Goal: Task Accomplishment & Management: Manage account settings

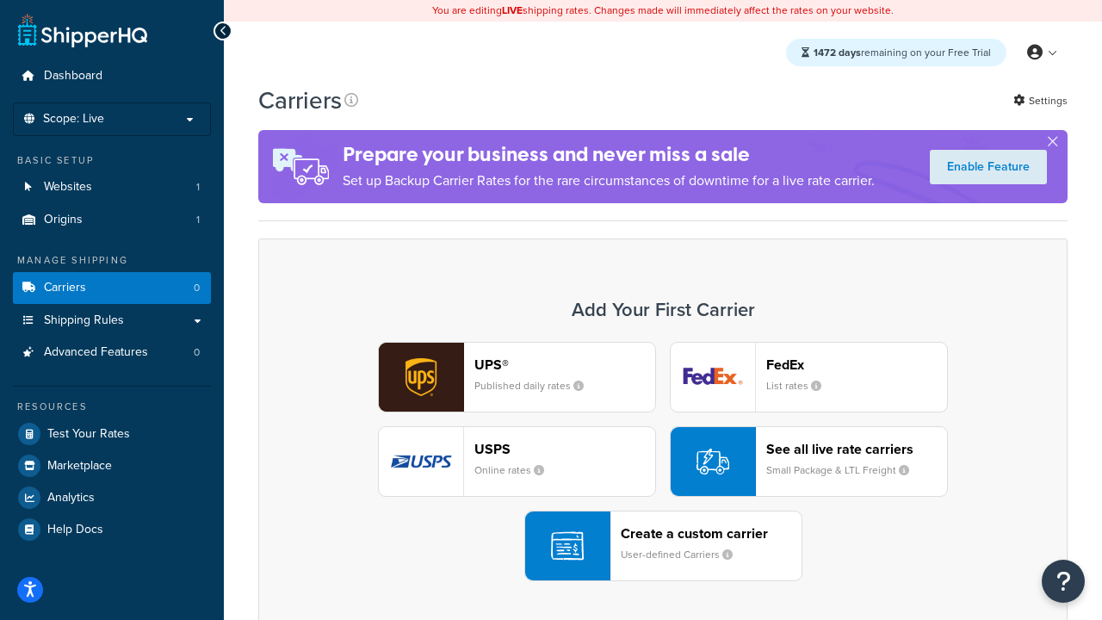
click at [663, 461] on div "UPS® Published daily rates FedEx List rates USPS Online rates See all live rate…" at bounding box center [662, 461] width 773 height 239
click at [857, 364] on header "FedEx" at bounding box center [856, 364] width 181 height 16
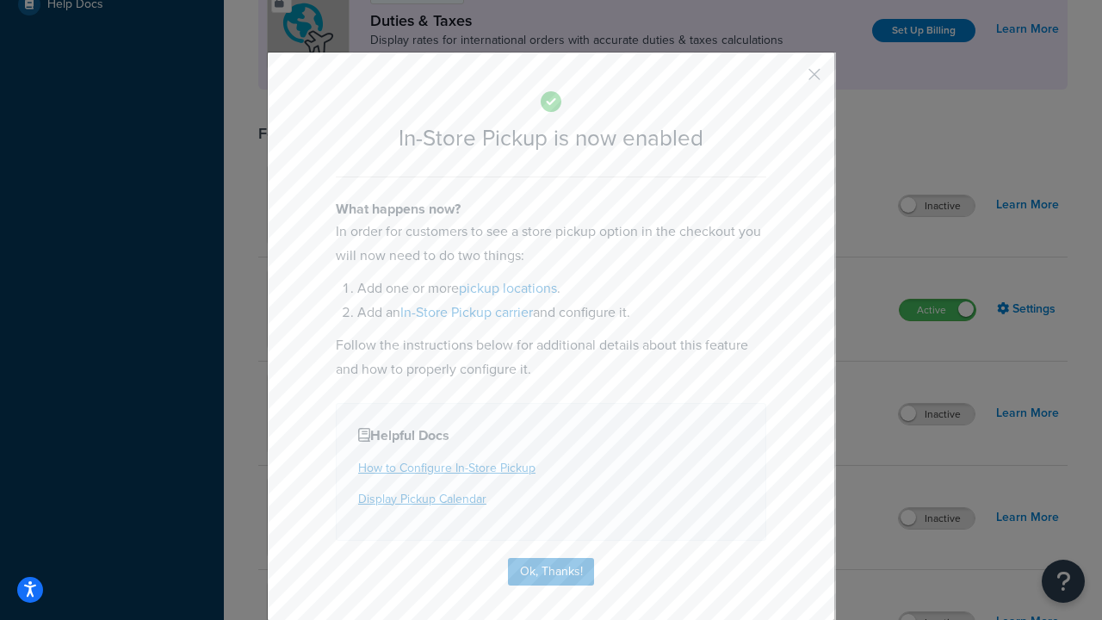
click at [789, 80] on button "button" at bounding box center [789, 80] width 4 height 4
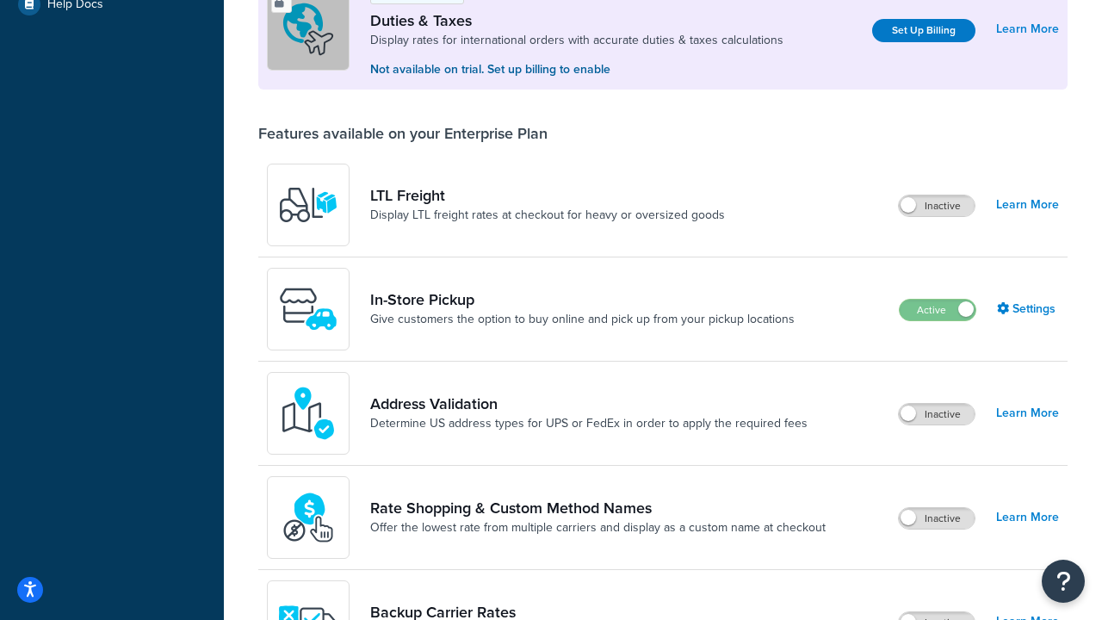
scroll to position [525, 0]
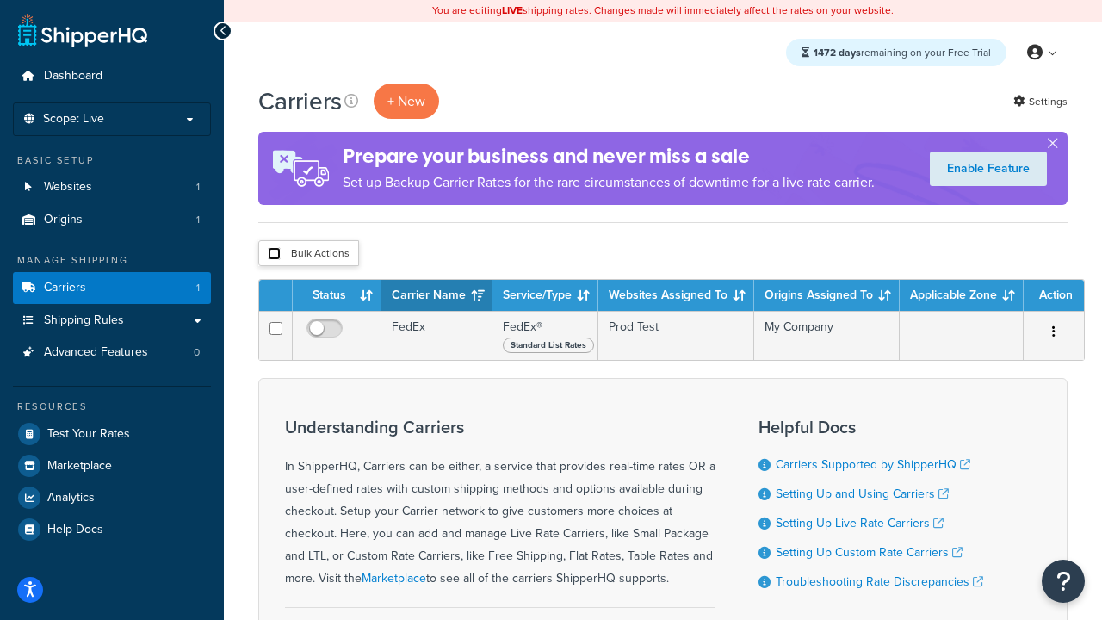
click at [274, 254] on input "checkbox" at bounding box center [274, 253] width 13 height 13
checkbox input "true"
click at [0, 0] on button "Delete" at bounding box center [0, 0] width 0 height 0
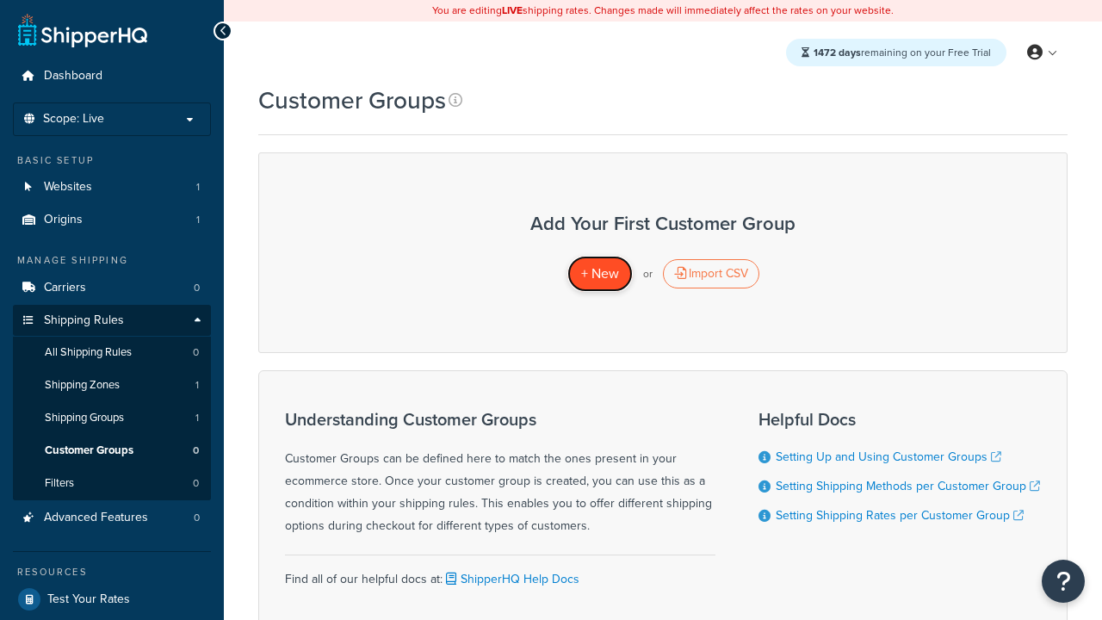
click at [599, 274] on span "+ New" at bounding box center [600, 273] width 38 height 20
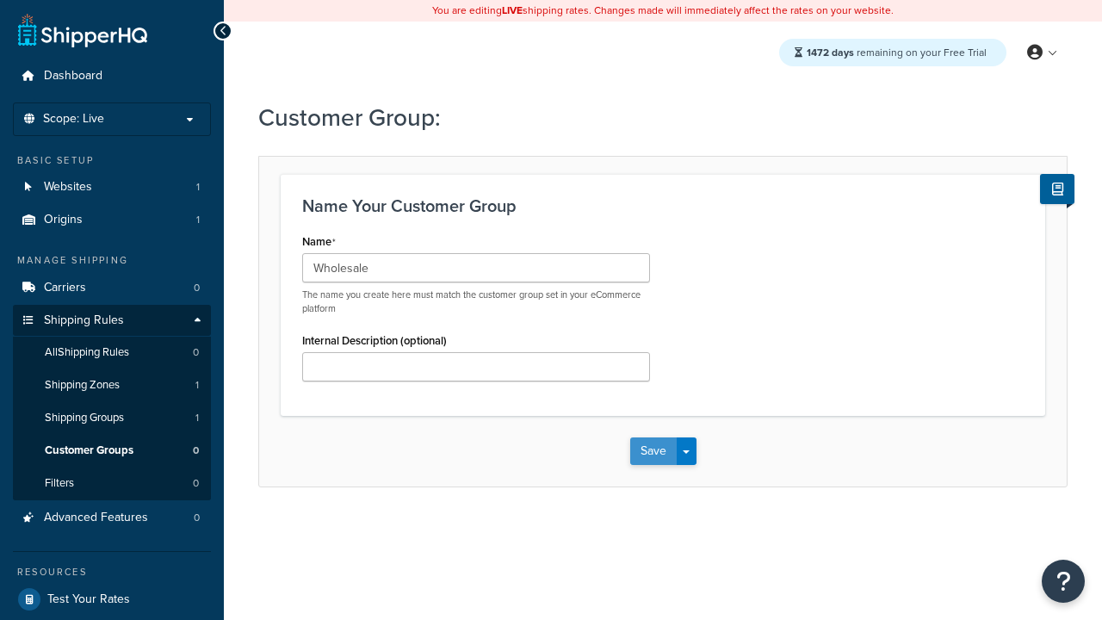
type input "Wholesale"
click at [653, 451] on button "Save" at bounding box center [653, 451] width 46 height 28
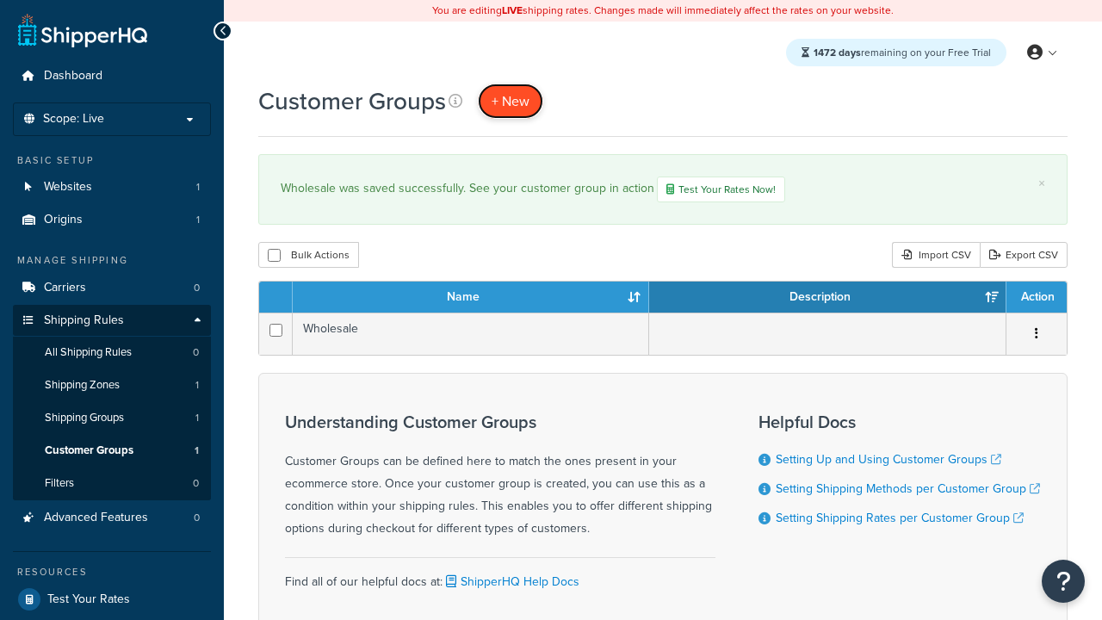
click at [511, 101] on span "+ New" at bounding box center [511, 101] width 38 height 20
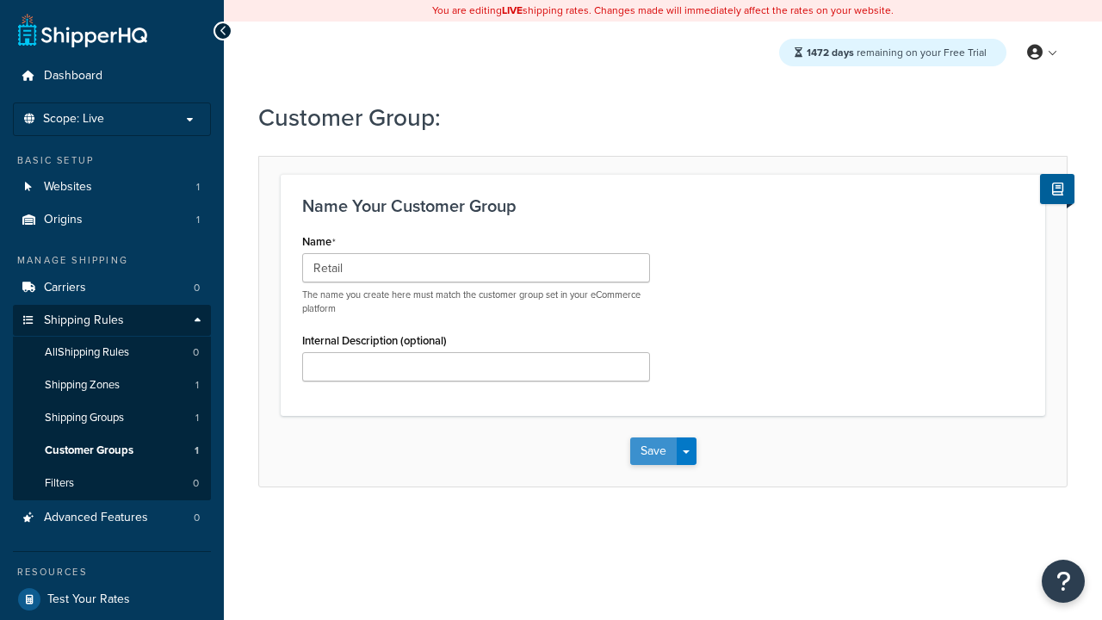
type input "Retail"
click at [653, 451] on button "Save" at bounding box center [653, 451] width 46 height 28
type input "Not Authenticated"
click at [653, 451] on button "Save" at bounding box center [653, 451] width 46 height 28
type input "Logged in"
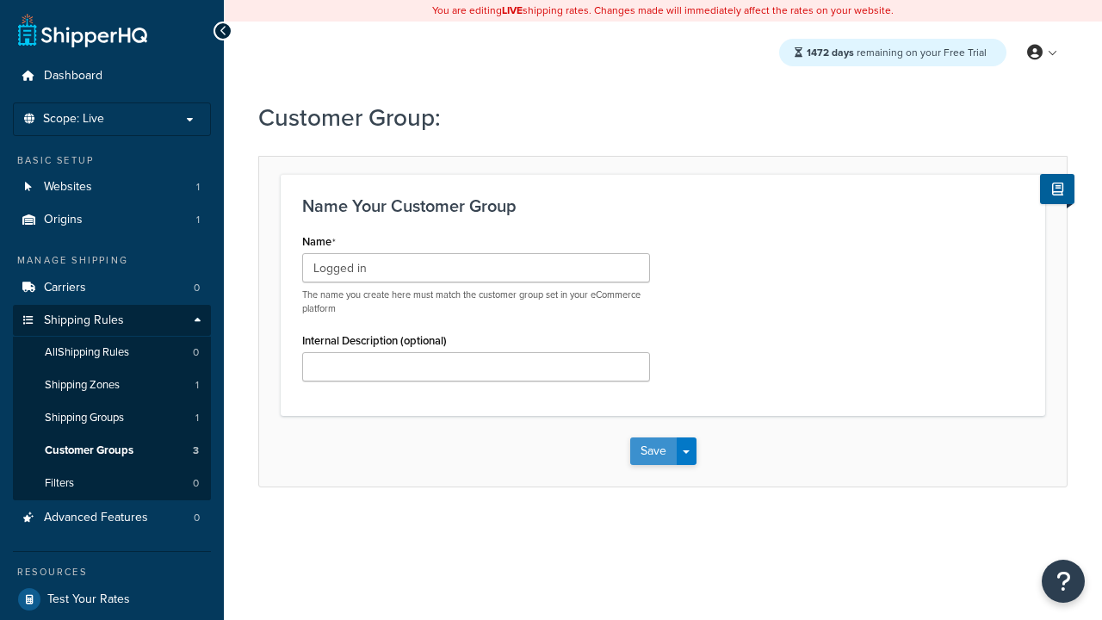
click at [653, 451] on button "Save" at bounding box center [653, 451] width 46 height 28
